Goal: Task Accomplishment & Management: Manage account settings

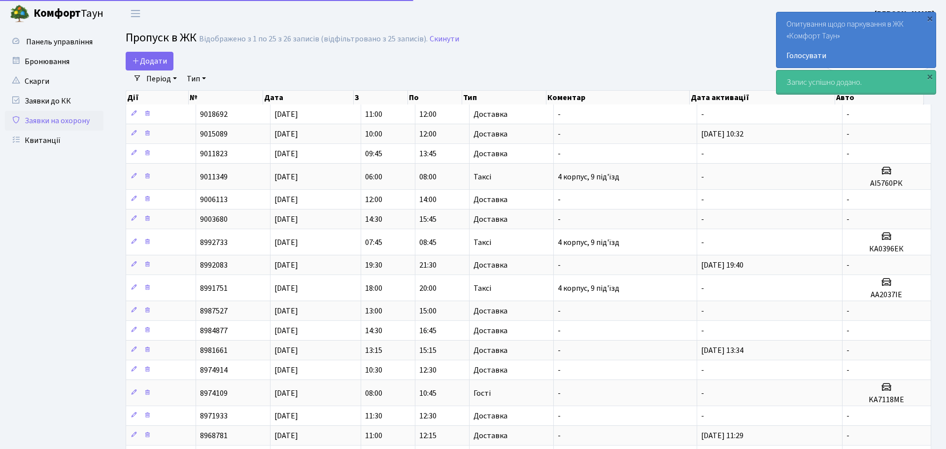
select select "25"
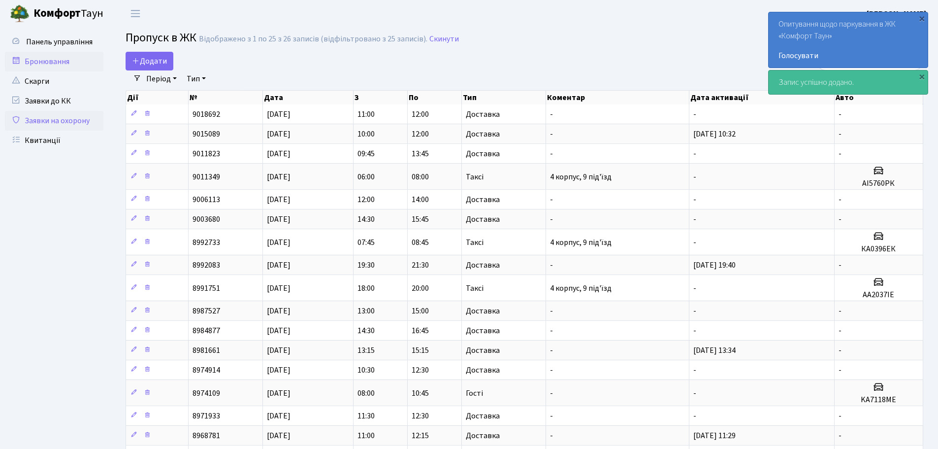
click at [39, 61] on link "Бронювання" at bounding box center [54, 62] width 98 height 20
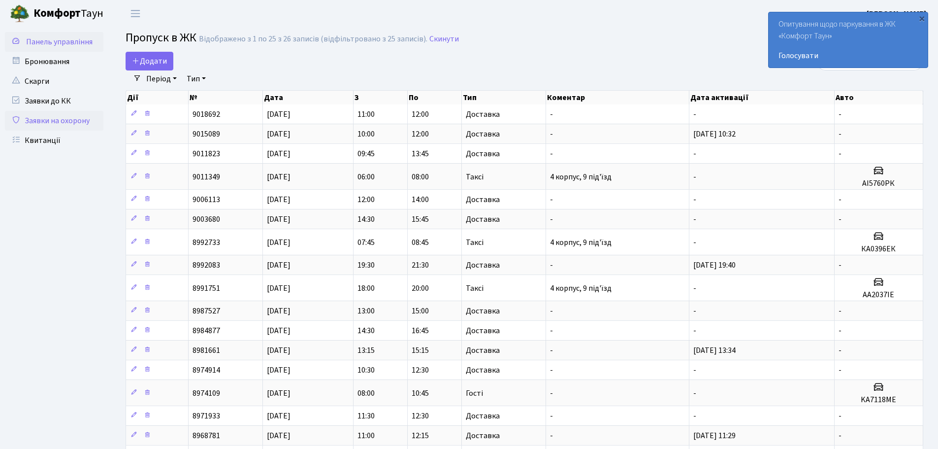
click at [50, 44] on span "Панель управління" at bounding box center [59, 41] width 66 height 11
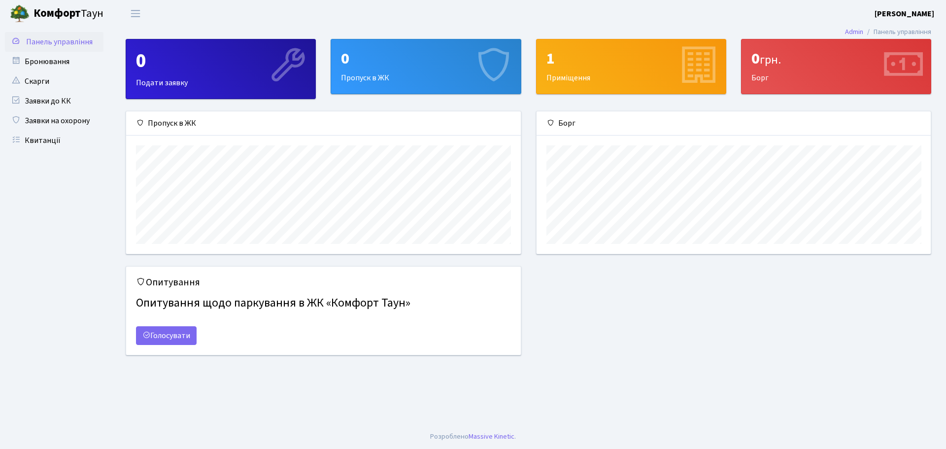
scroll to position [142, 394]
click at [64, 82] on link "Скарги" at bounding box center [54, 81] width 98 height 20
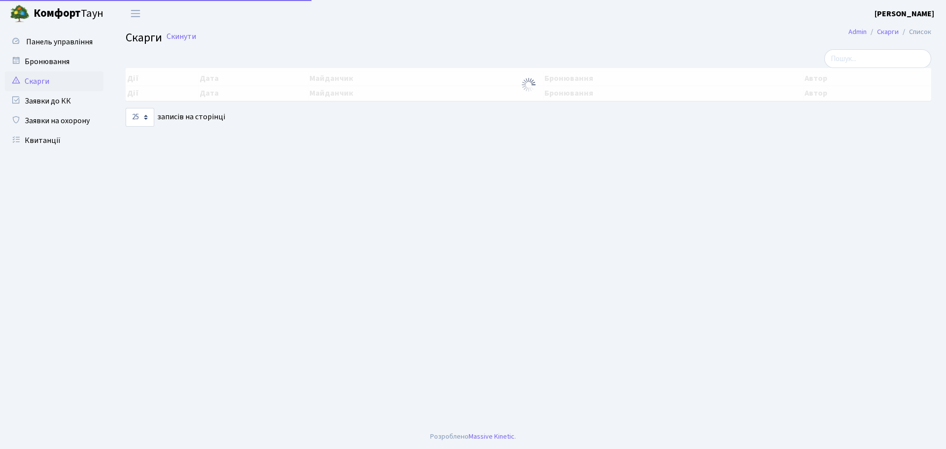
select select "25"
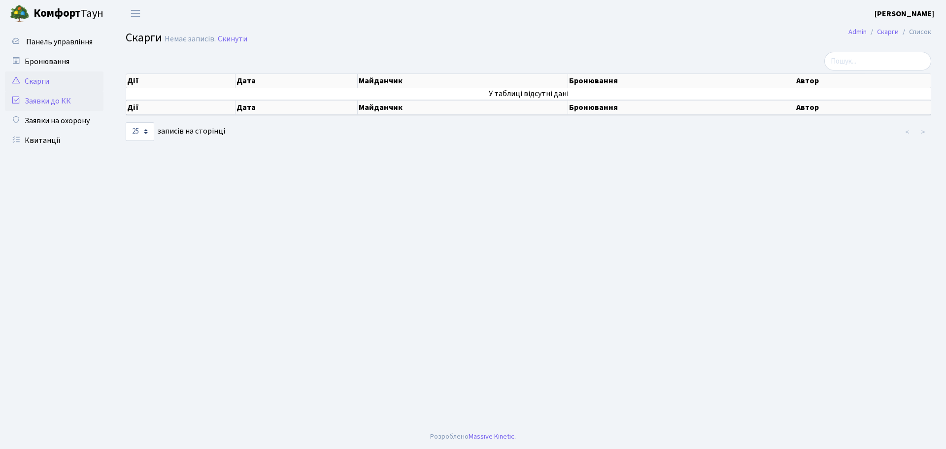
click at [61, 106] on link "Заявки до КК" at bounding box center [54, 101] width 98 height 20
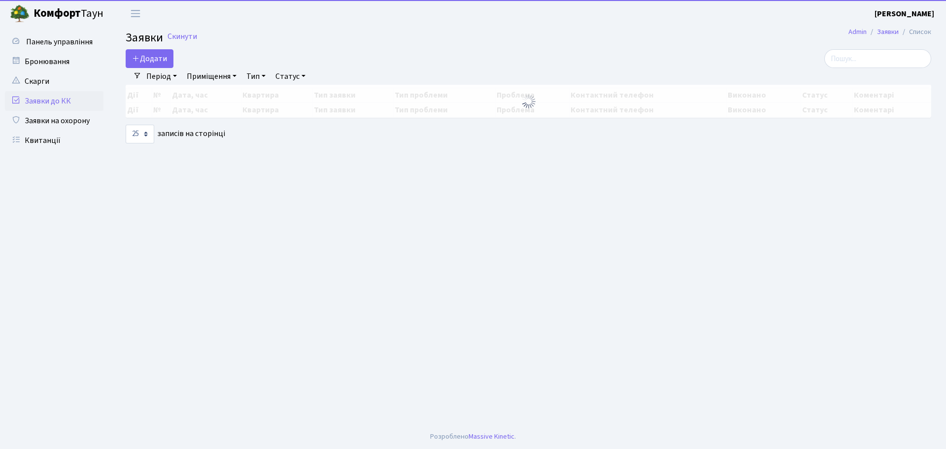
select select "25"
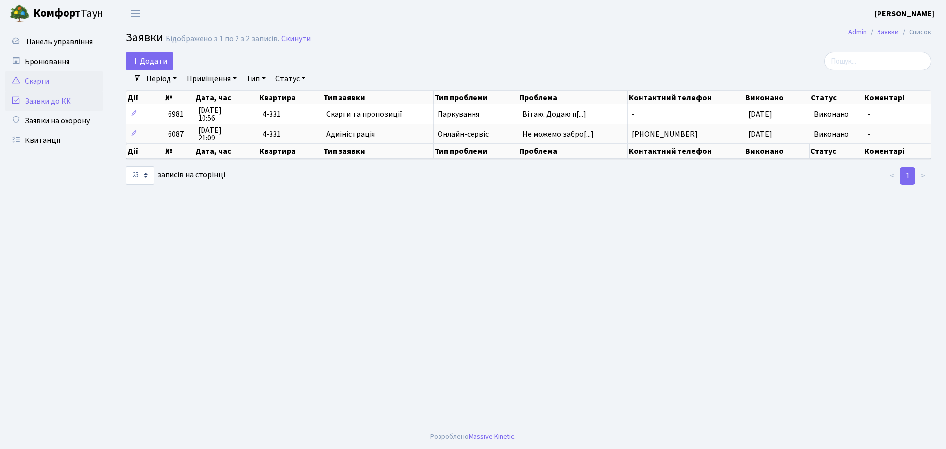
click at [54, 88] on link "Скарги" at bounding box center [54, 81] width 98 height 20
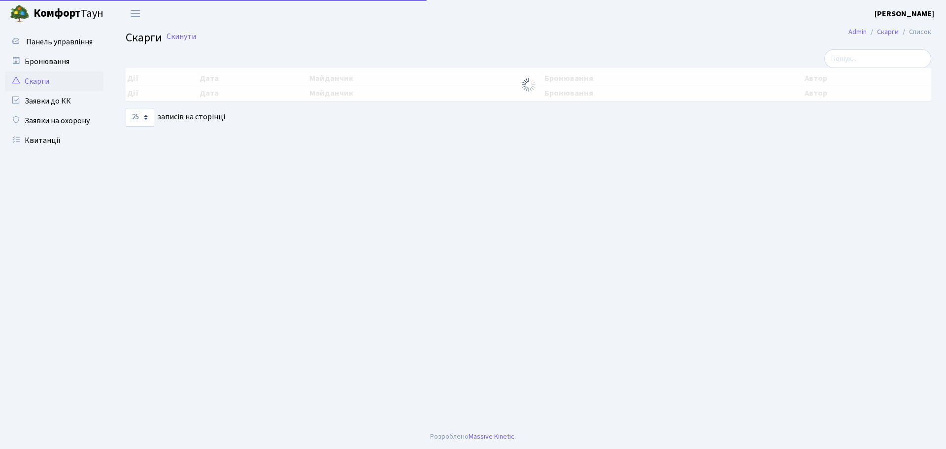
select select "25"
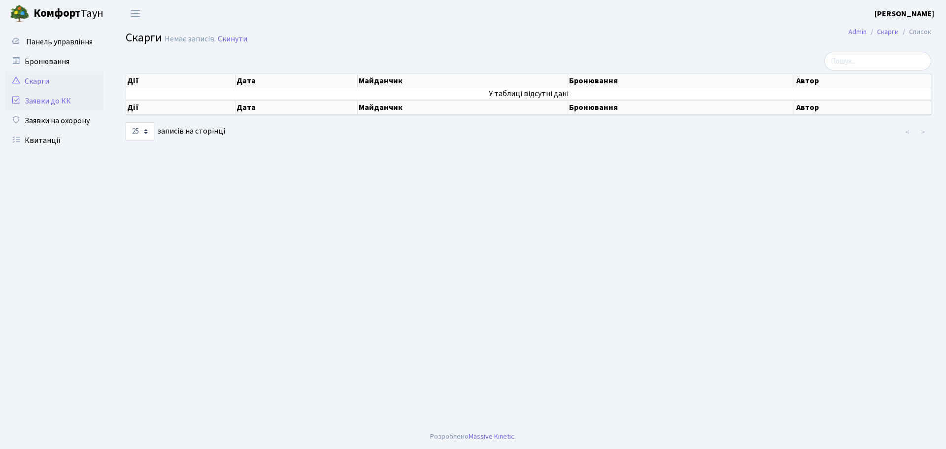
click at [50, 105] on link "Заявки до КК" at bounding box center [54, 101] width 98 height 20
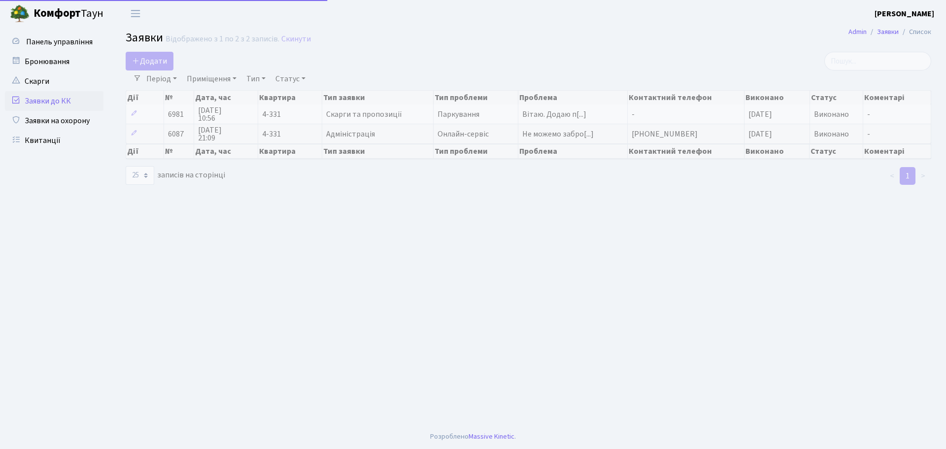
select select "25"
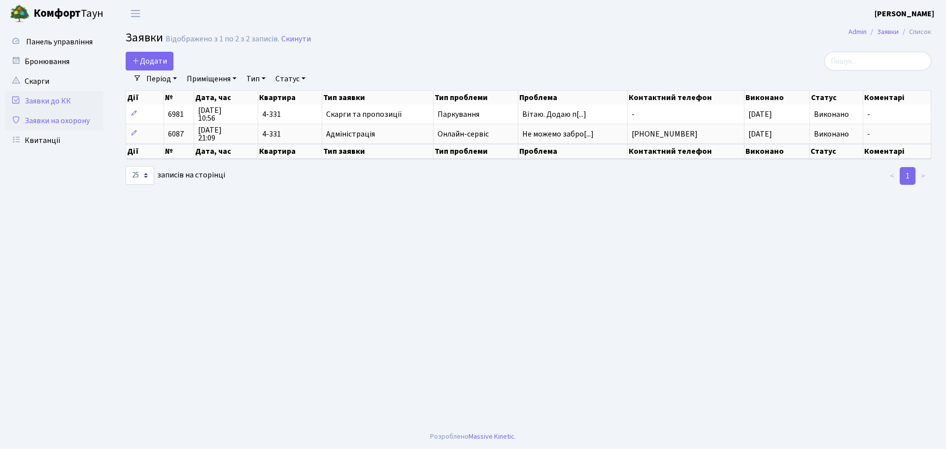
click at [65, 123] on link "Заявки на охорону" at bounding box center [54, 121] width 98 height 20
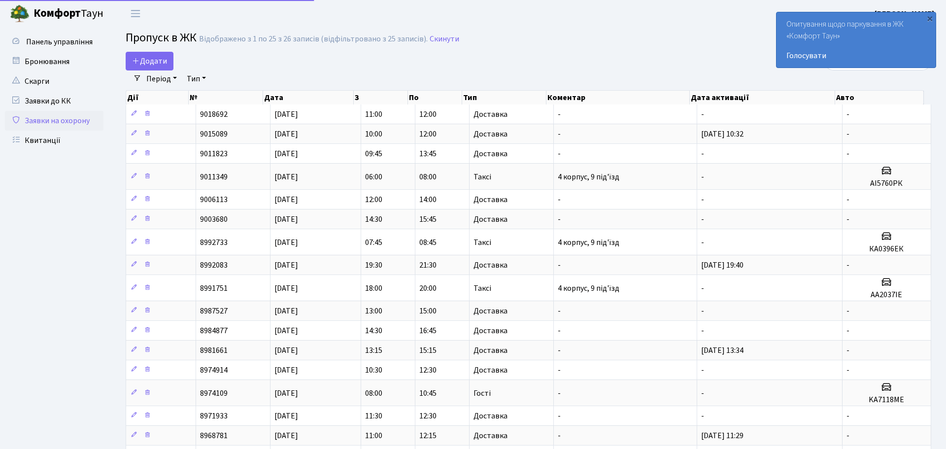
select select "25"
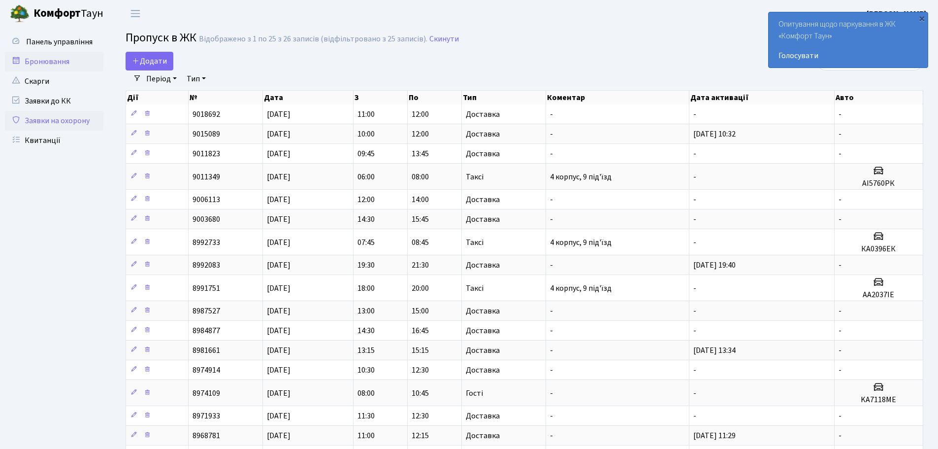
click at [75, 61] on link "Бронювання" at bounding box center [54, 62] width 98 height 20
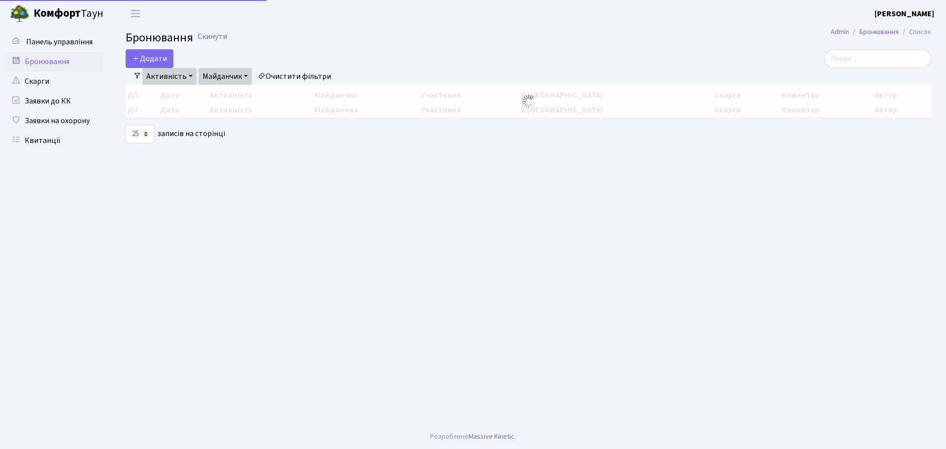
select select "25"
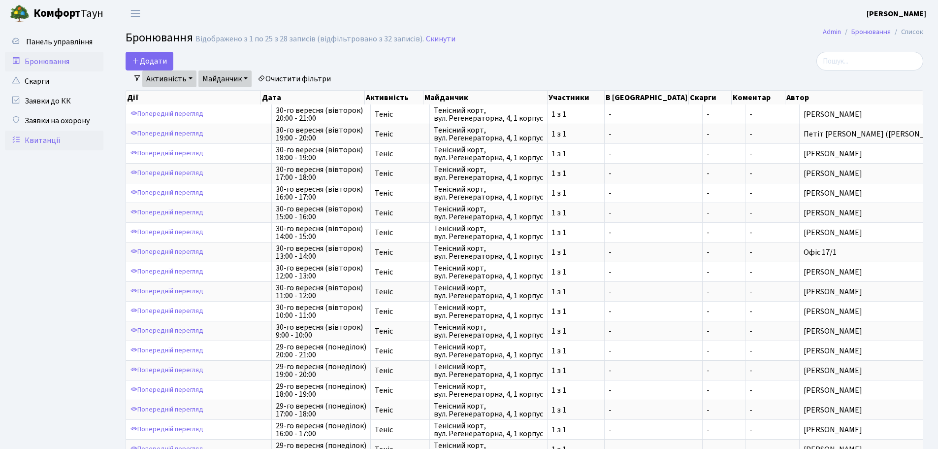
click at [61, 138] on link "Квитанції" at bounding box center [54, 141] width 98 height 20
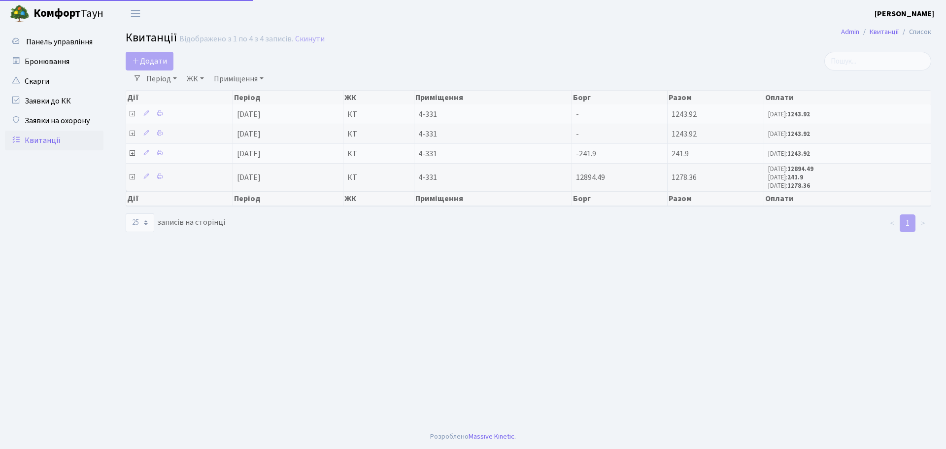
select select "25"
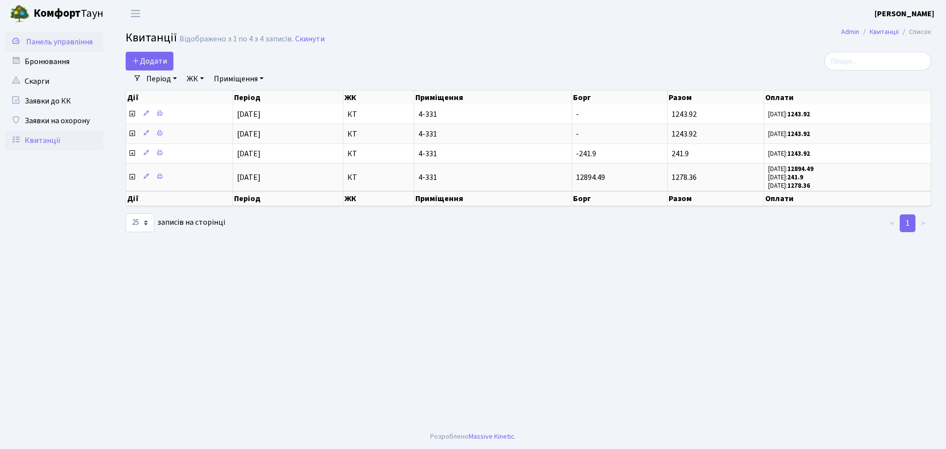
click at [46, 42] on span "Панель управління" at bounding box center [59, 41] width 66 height 11
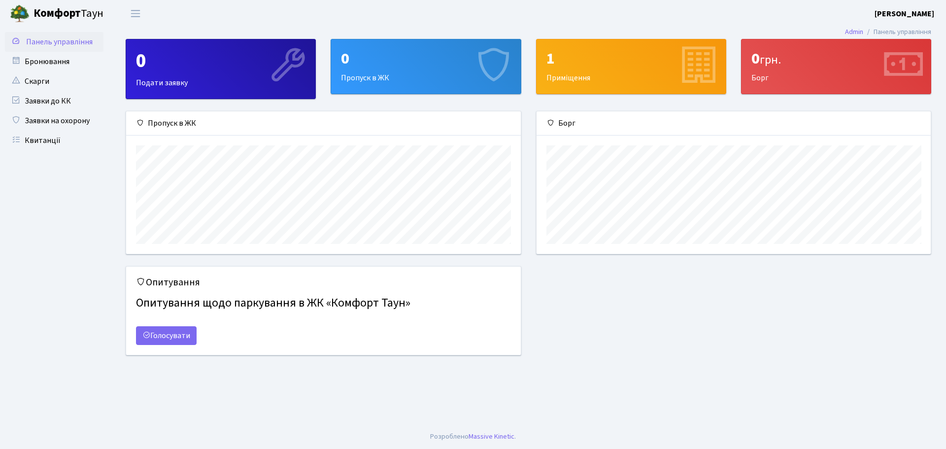
scroll to position [142, 394]
click at [126, 18] on button "Переключити навігацію" at bounding box center [135, 13] width 25 height 16
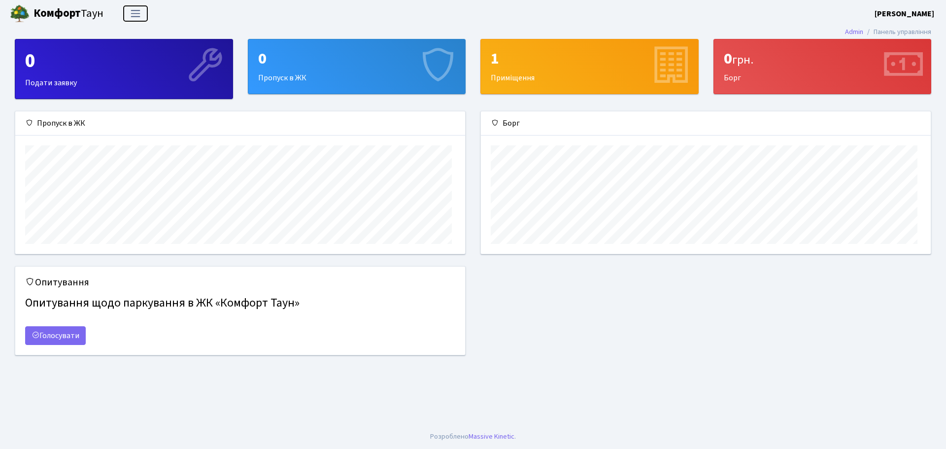
scroll to position [492325, 492018]
click at [129, 16] on span "Переключити навігацію" at bounding box center [135, 13] width 15 height 11
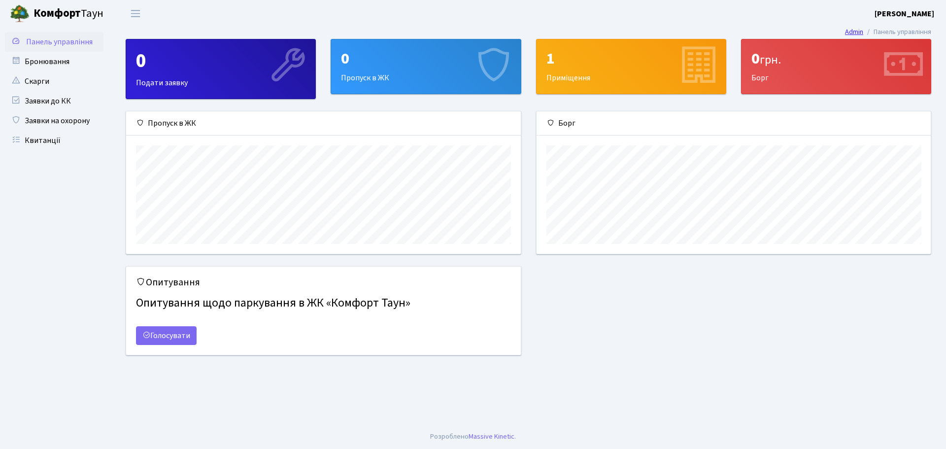
click at [852, 33] on link "Admin" at bounding box center [854, 32] width 18 height 10
click at [56, 36] on link "Панель управління" at bounding box center [54, 42] width 98 height 20
click at [85, 14] on span "Комфорт Таун" at bounding box center [68, 13] width 70 height 17
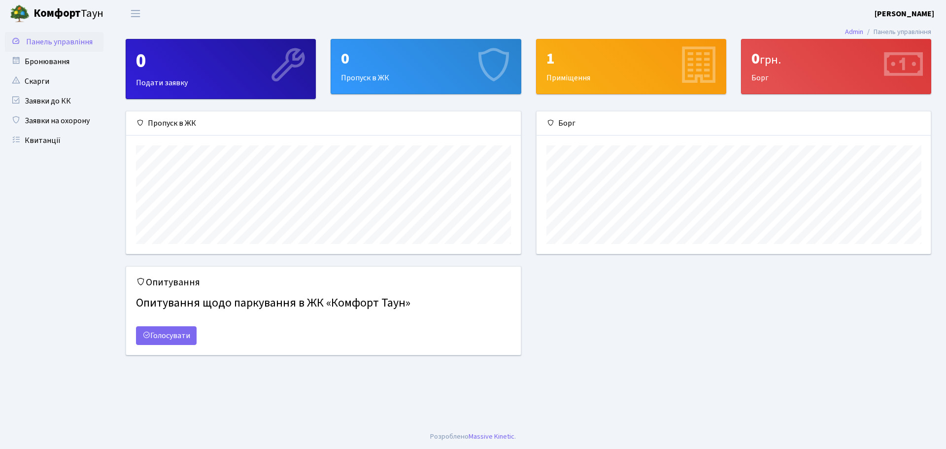
scroll to position [142, 394]
click at [72, 65] on link "Бронювання" at bounding box center [54, 62] width 98 height 20
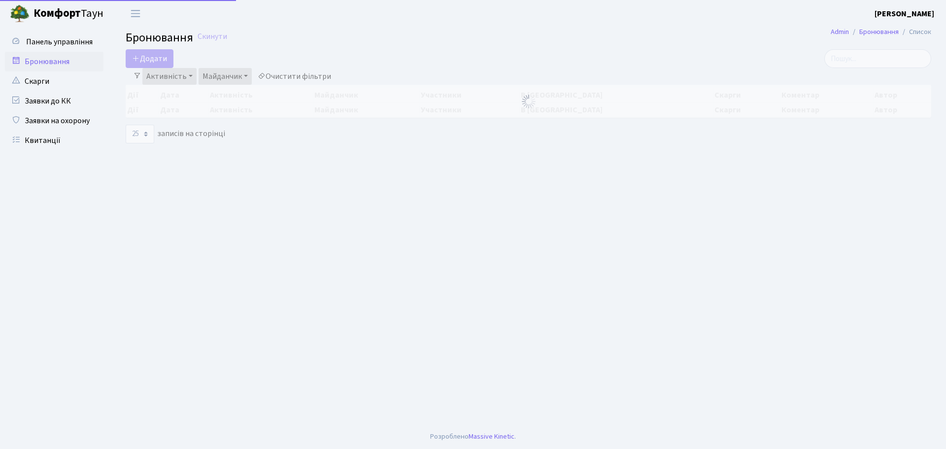
select select "25"
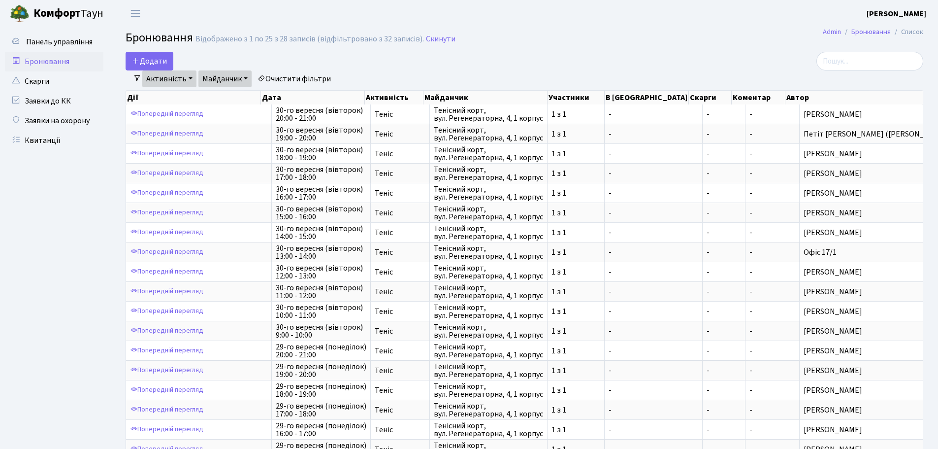
scroll to position [215, 0]
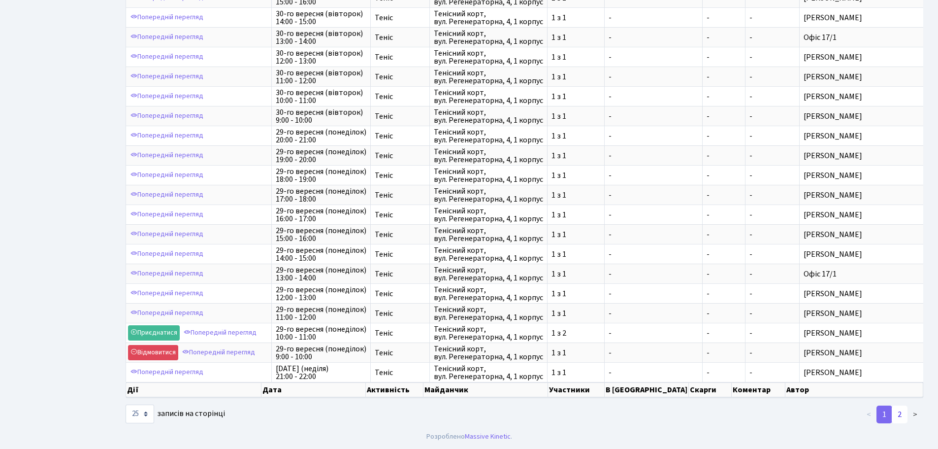
click at [907, 420] on link "2" at bounding box center [900, 414] width 16 height 18
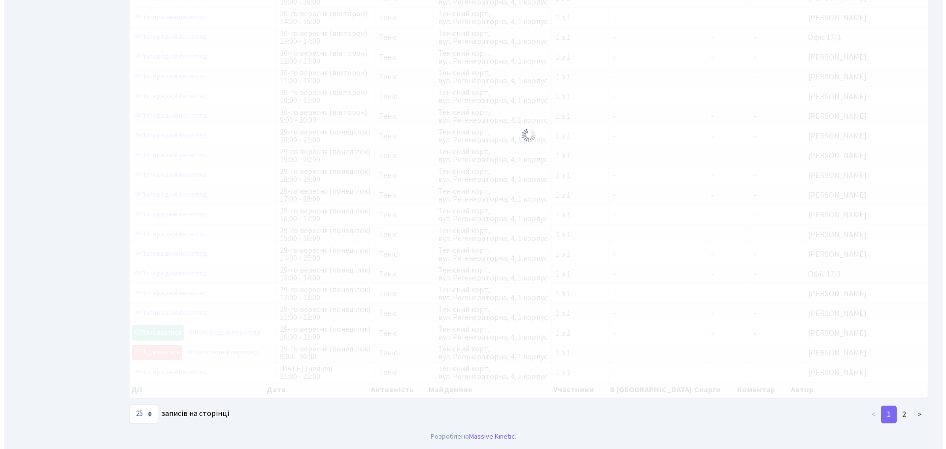
scroll to position [0, 0]
